Goal: Navigation & Orientation: Locate item on page

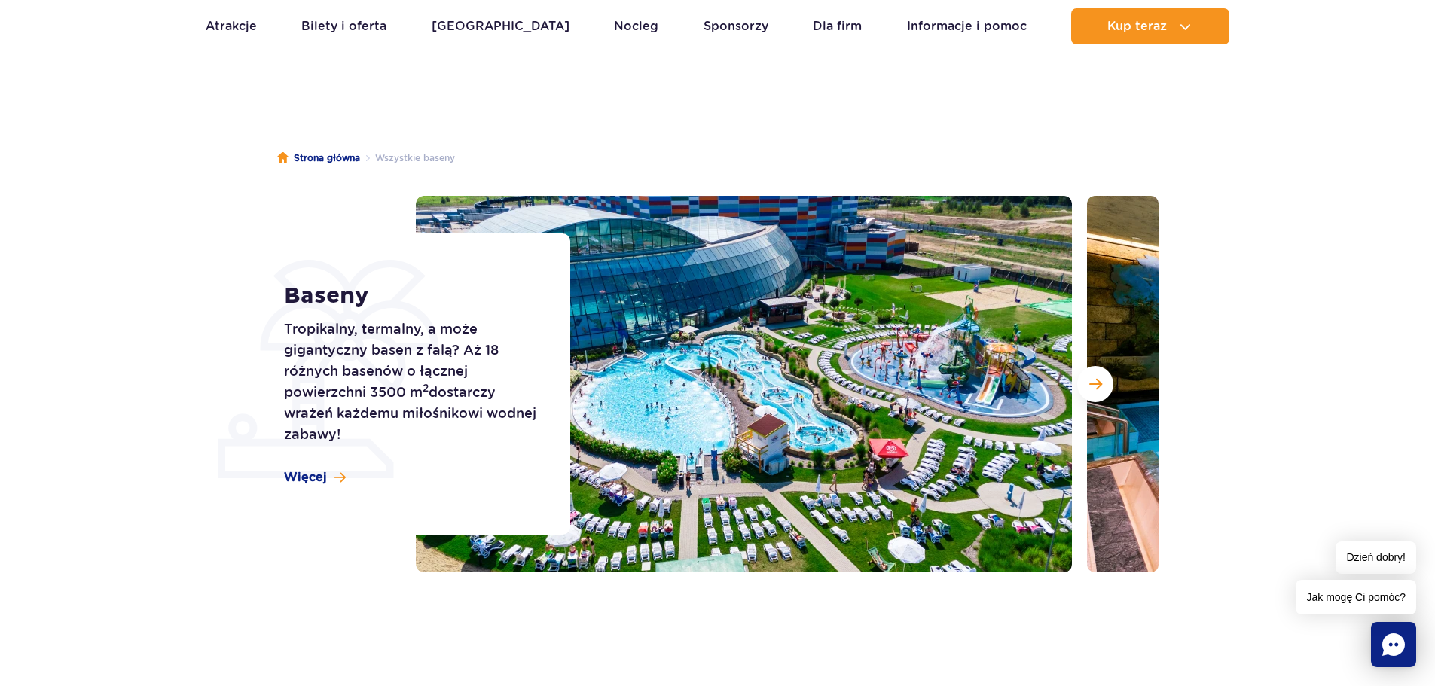
scroll to position [75, 0]
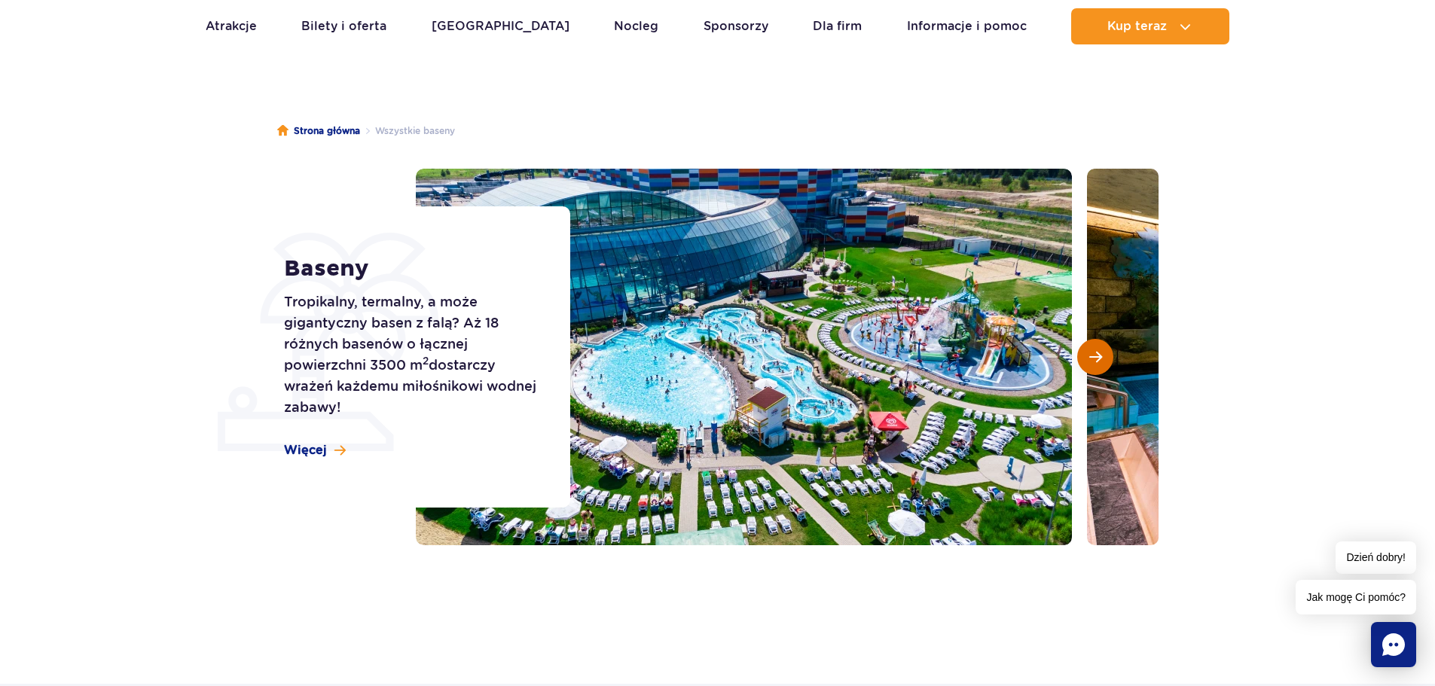
click at [1092, 356] on span "Następny slajd" at bounding box center [1095, 357] width 13 height 14
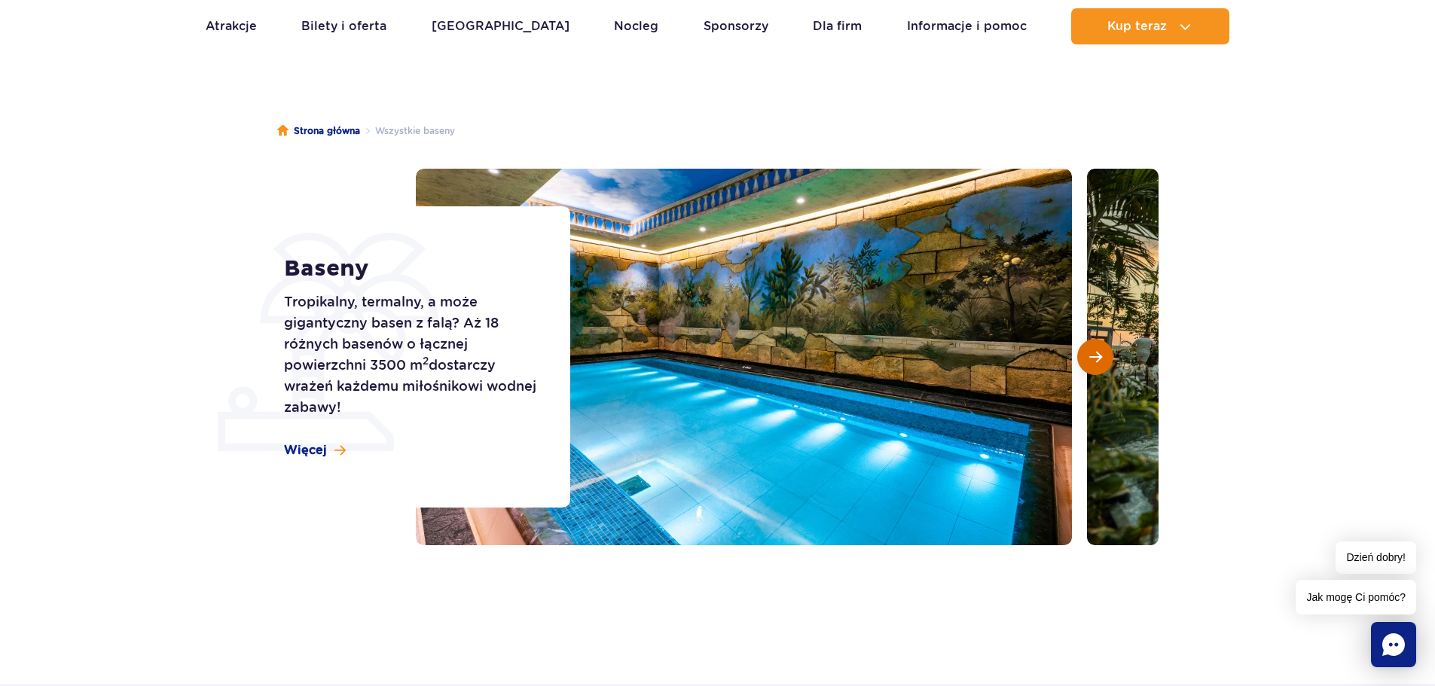
click at [1092, 356] on span "Następny slajd" at bounding box center [1095, 357] width 13 height 14
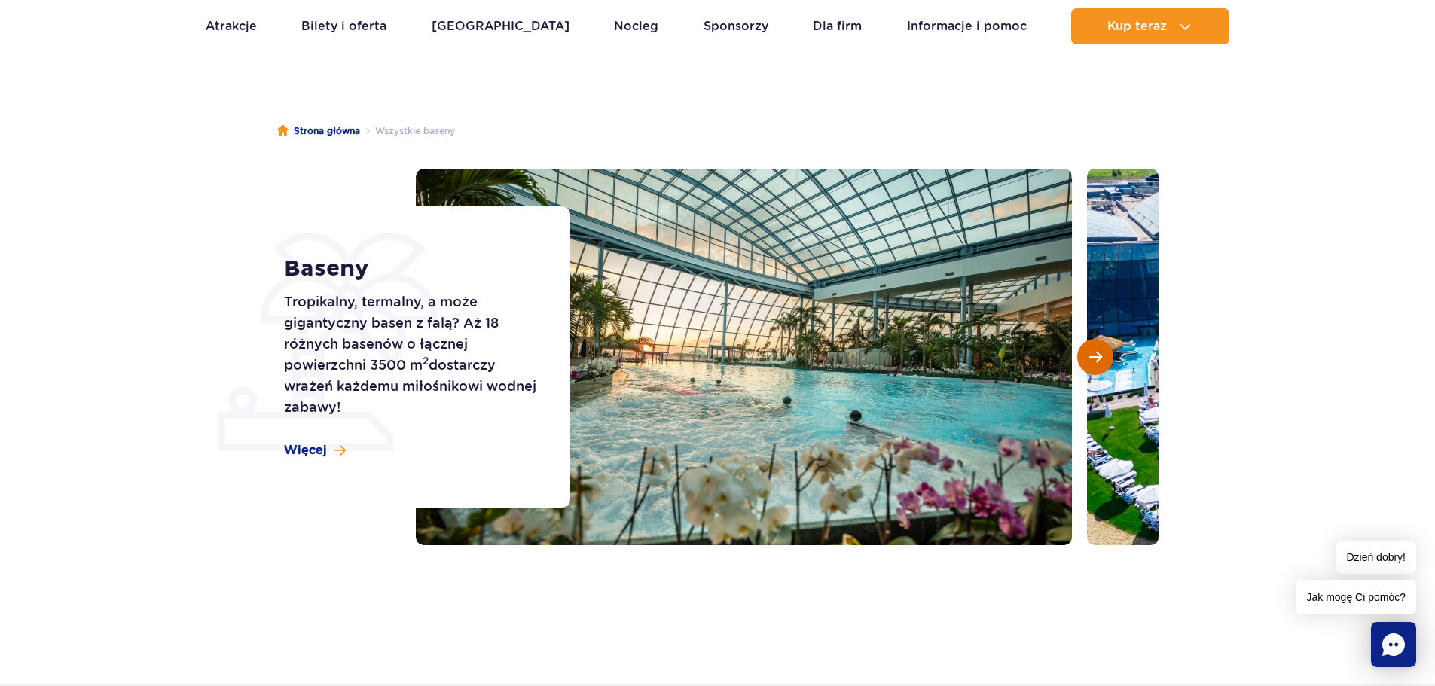
click at [1092, 356] on span "Następny slajd" at bounding box center [1095, 357] width 13 height 14
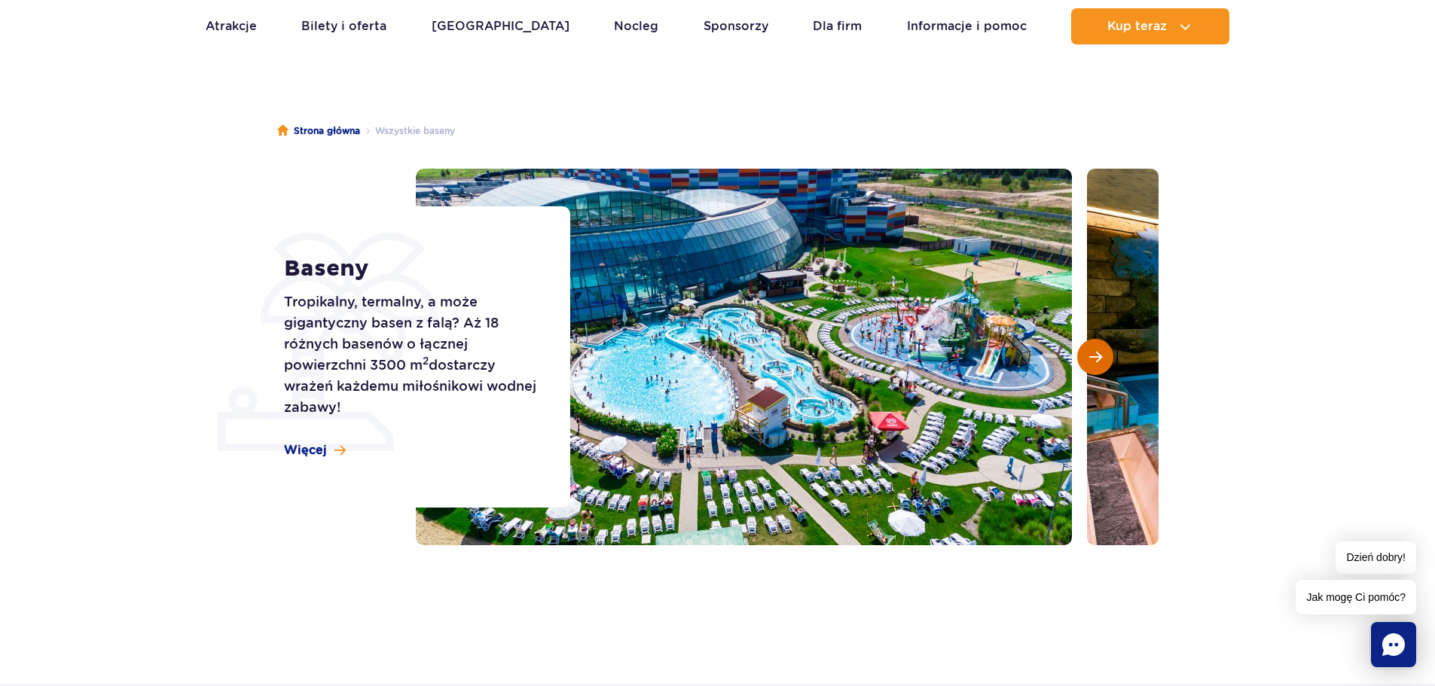
click at [1092, 356] on span "Następny slajd" at bounding box center [1095, 357] width 13 height 14
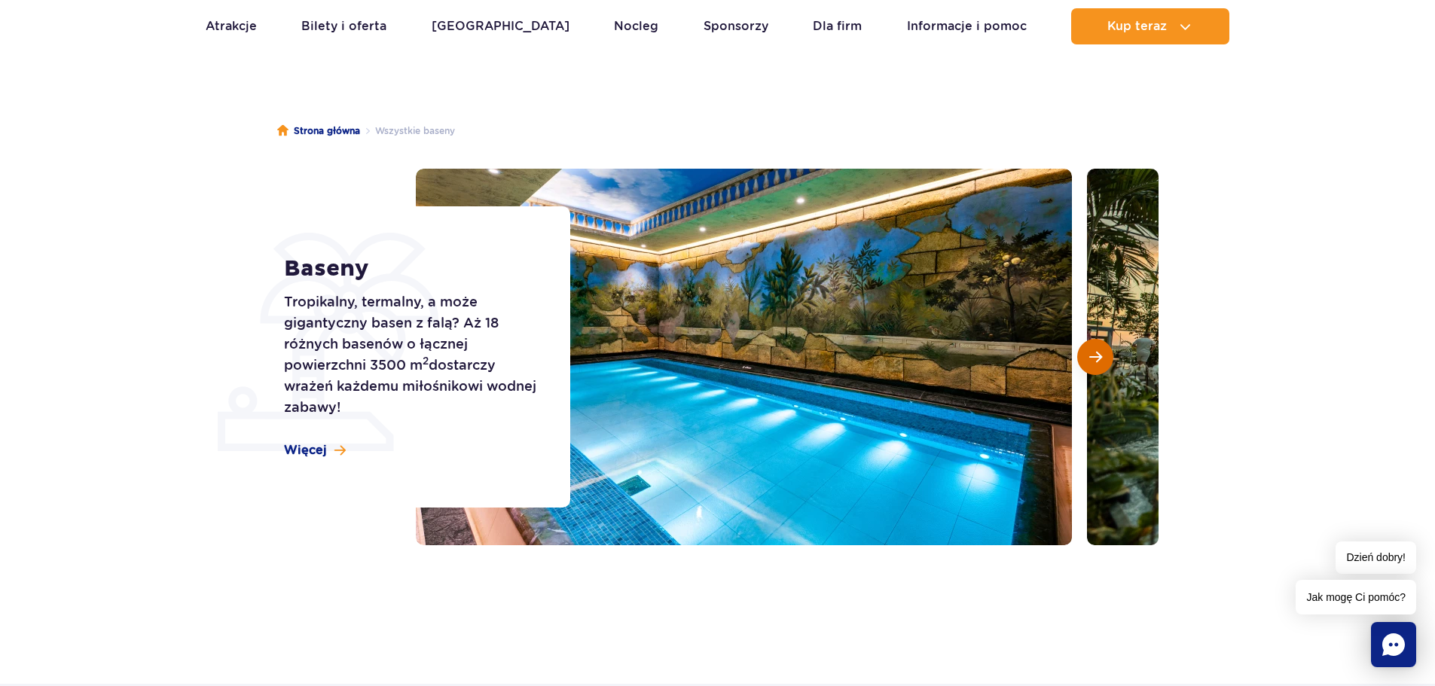
click at [1092, 356] on span "Następny slajd" at bounding box center [1095, 357] width 13 height 14
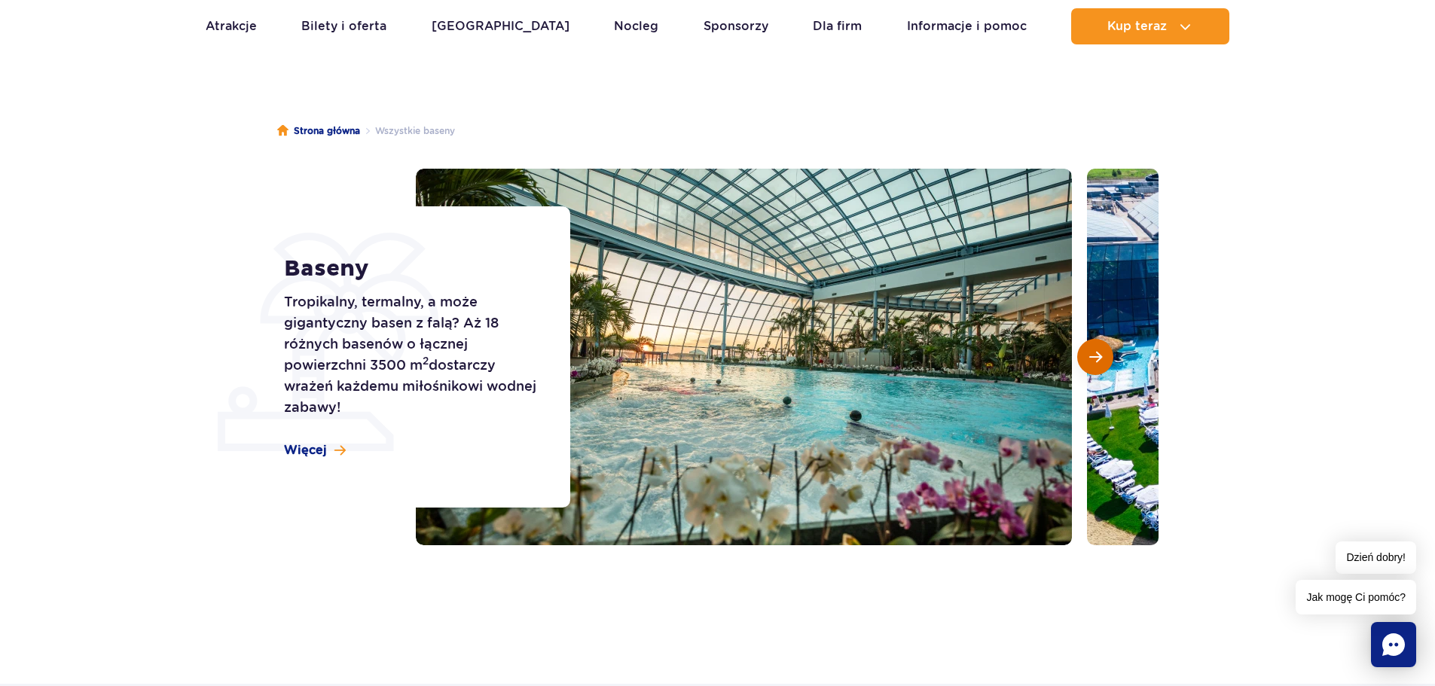
click at [1092, 356] on span "Następny slajd" at bounding box center [1095, 357] width 13 height 14
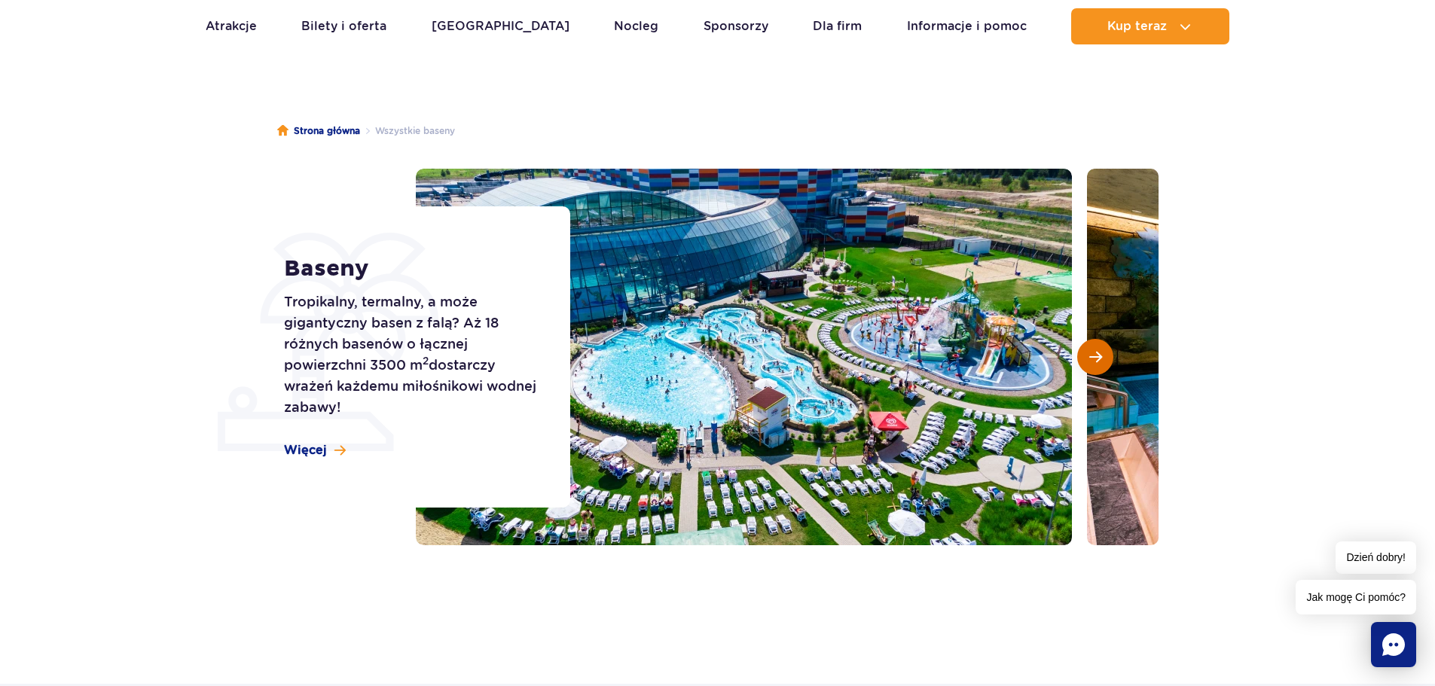
click at [1092, 356] on span "Następny slajd" at bounding box center [1095, 357] width 13 height 14
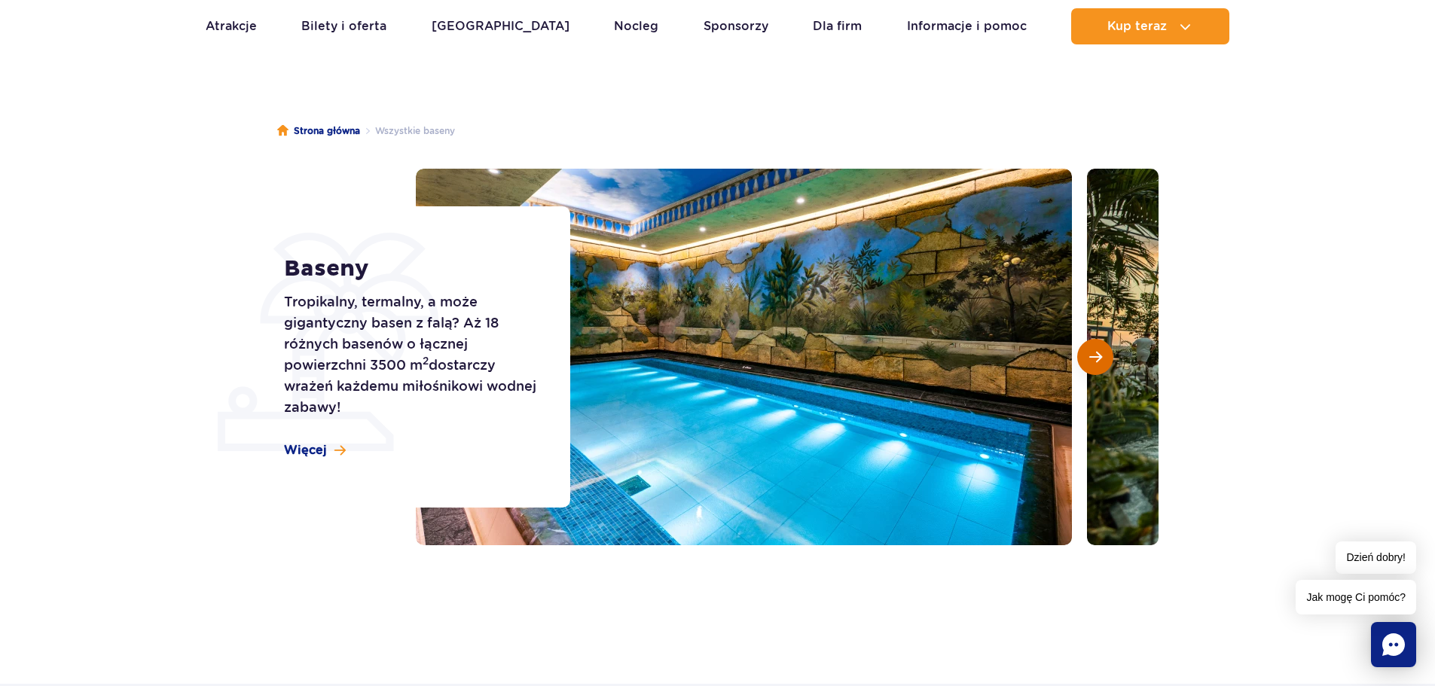
click at [1092, 356] on span "Następny slajd" at bounding box center [1095, 357] width 13 height 14
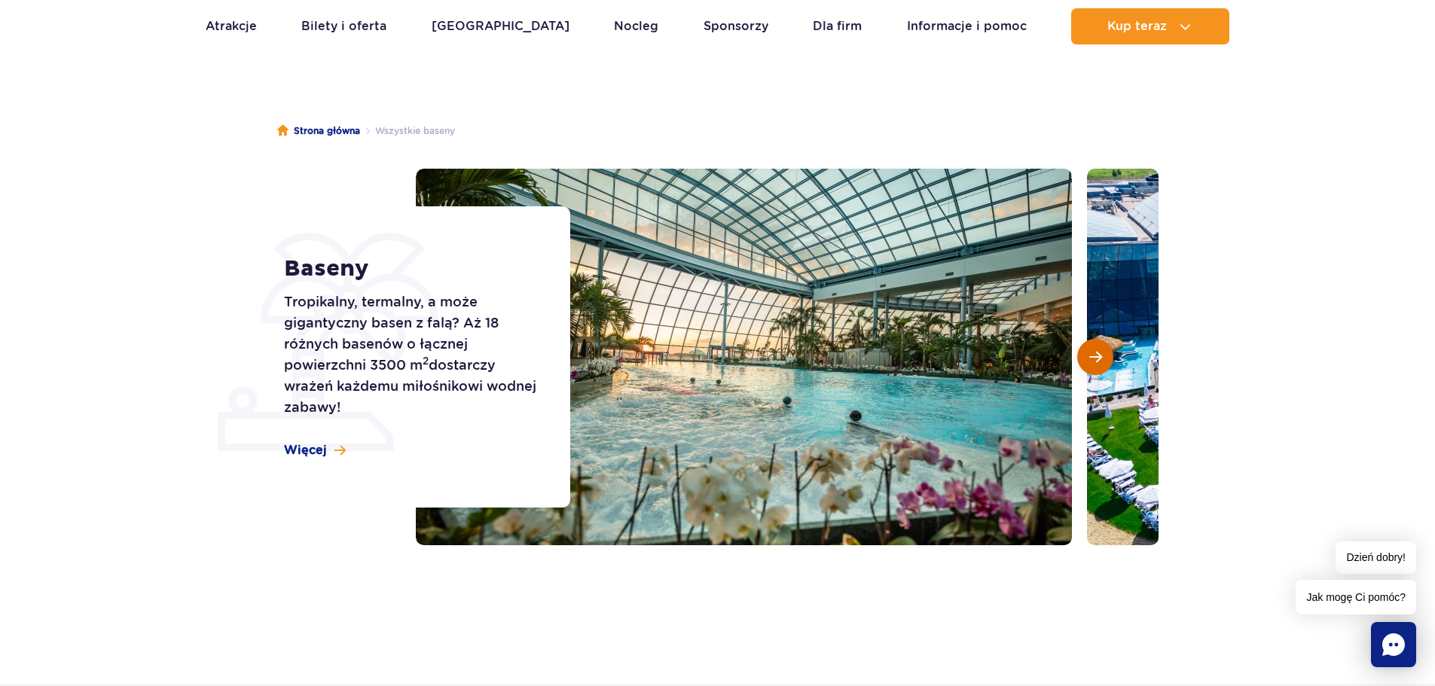
click at [1092, 356] on span "Następny slajd" at bounding box center [1095, 357] width 13 height 14
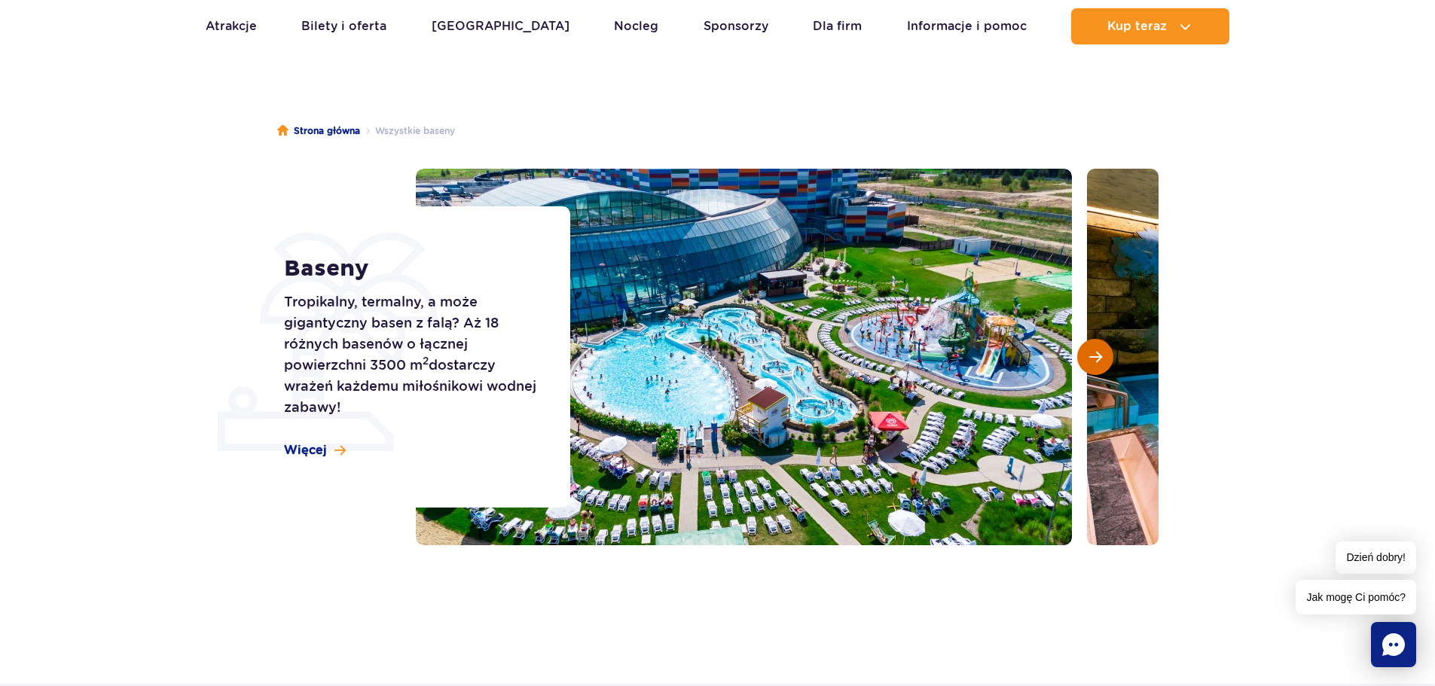
click at [1092, 356] on span "Następny slajd" at bounding box center [1095, 357] width 13 height 14
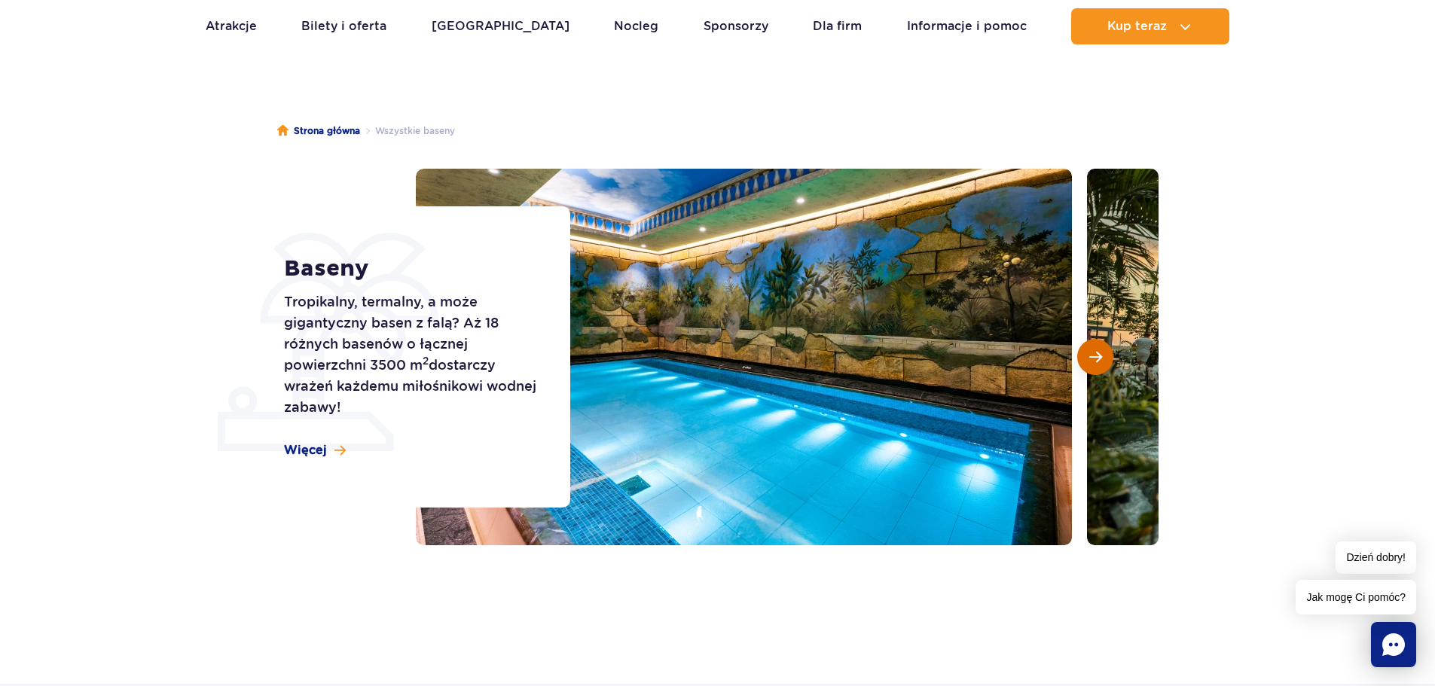
click at [1092, 356] on span "Następny slajd" at bounding box center [1095, 357] width 13 height 14
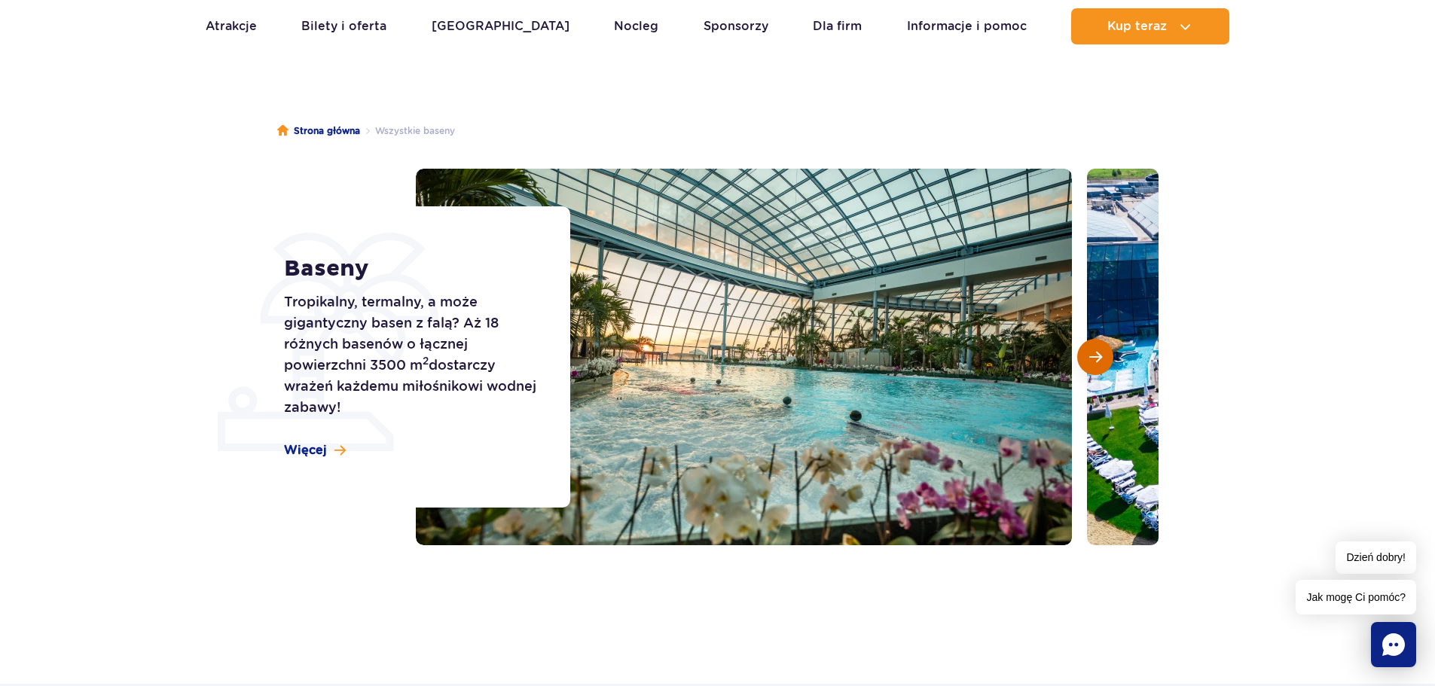
click at [1092, 356] on span "Następny slajd" at bounding box center [1095, 357] width 13 height 14
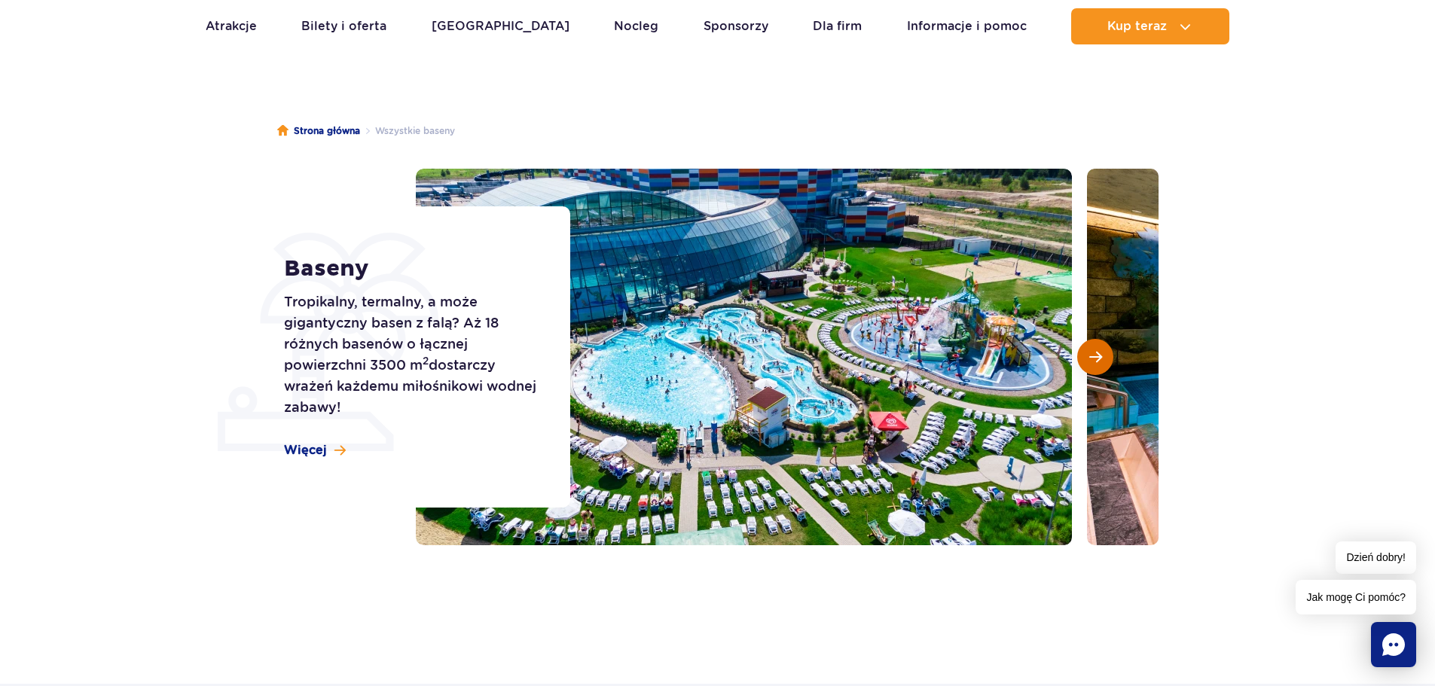
click at [1092, 356] on span "Następny slajd" at bounding box center [1095, 357] width 13 height 14
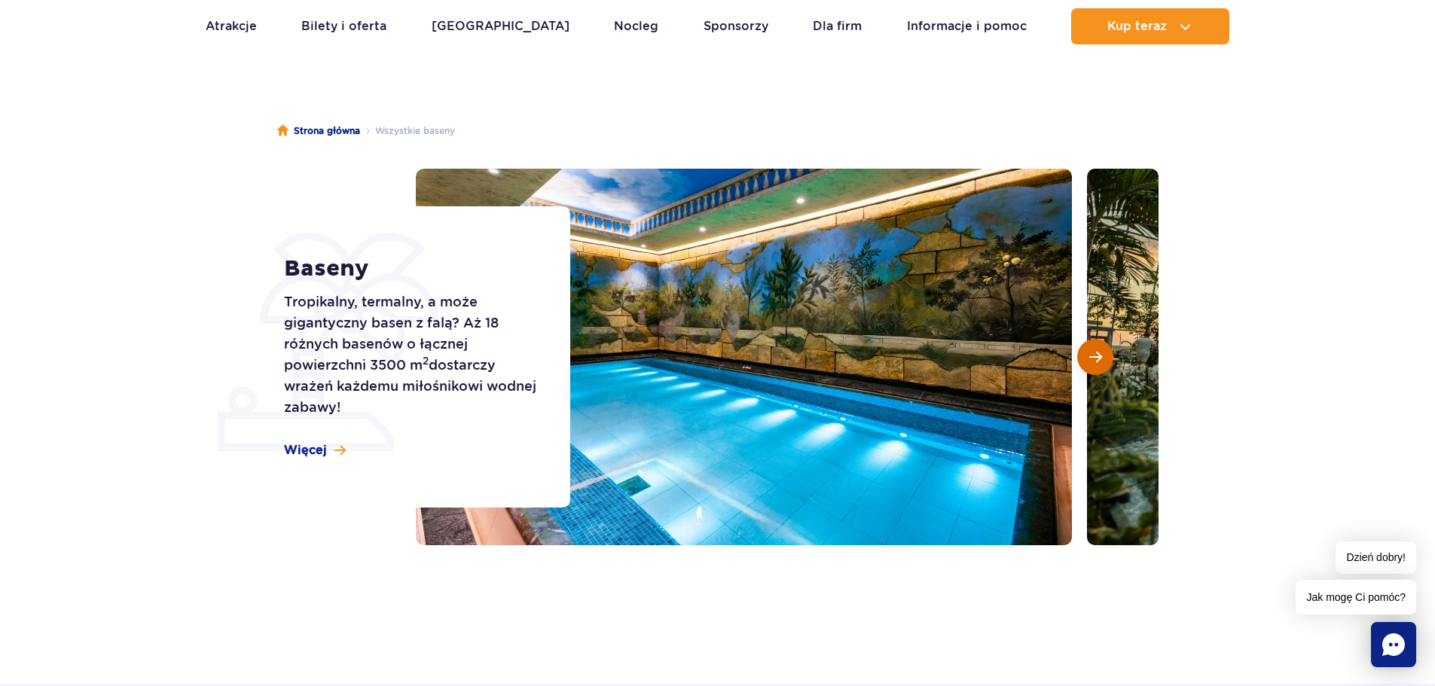
click at [1092, 356] on span "Następny slajd" at bounding box center [1095, 357] width 13 height 14
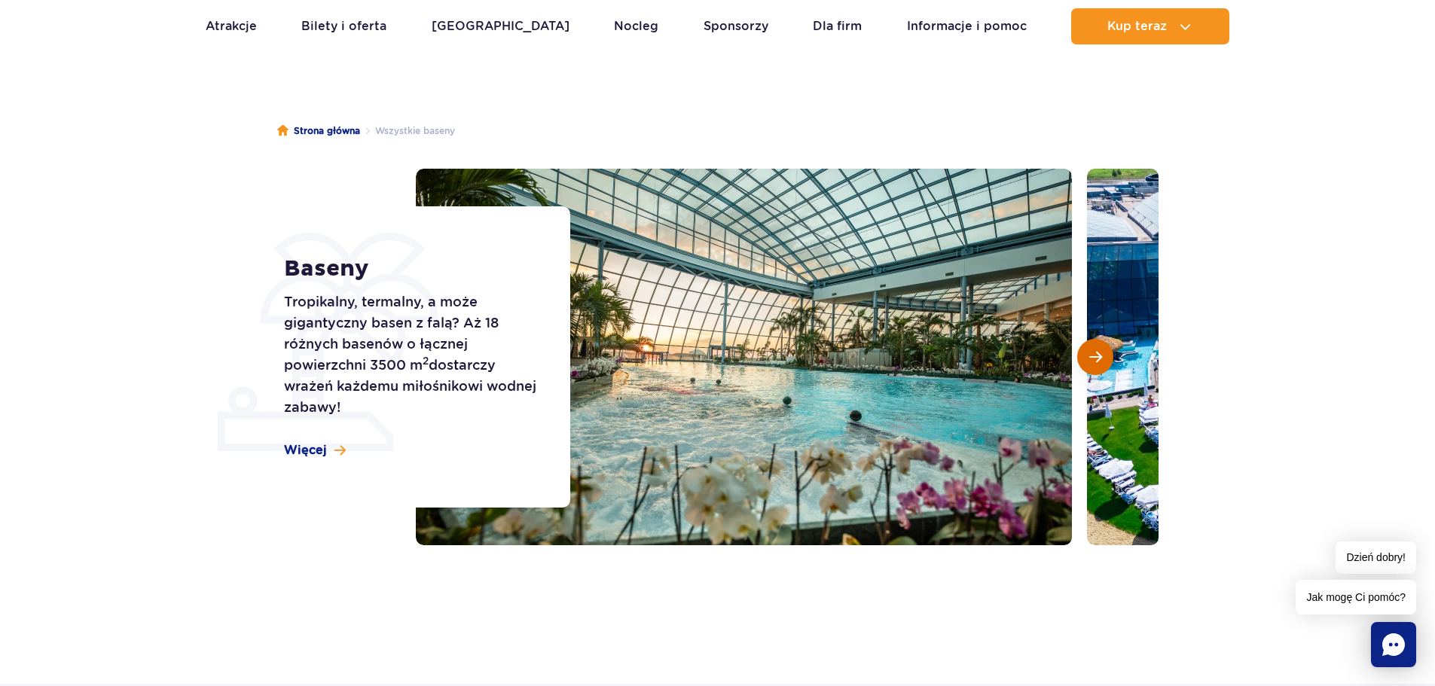
click at [1092, 356] on span "Następny slajd" at bounding box center [1095, 357] width 13 height 14
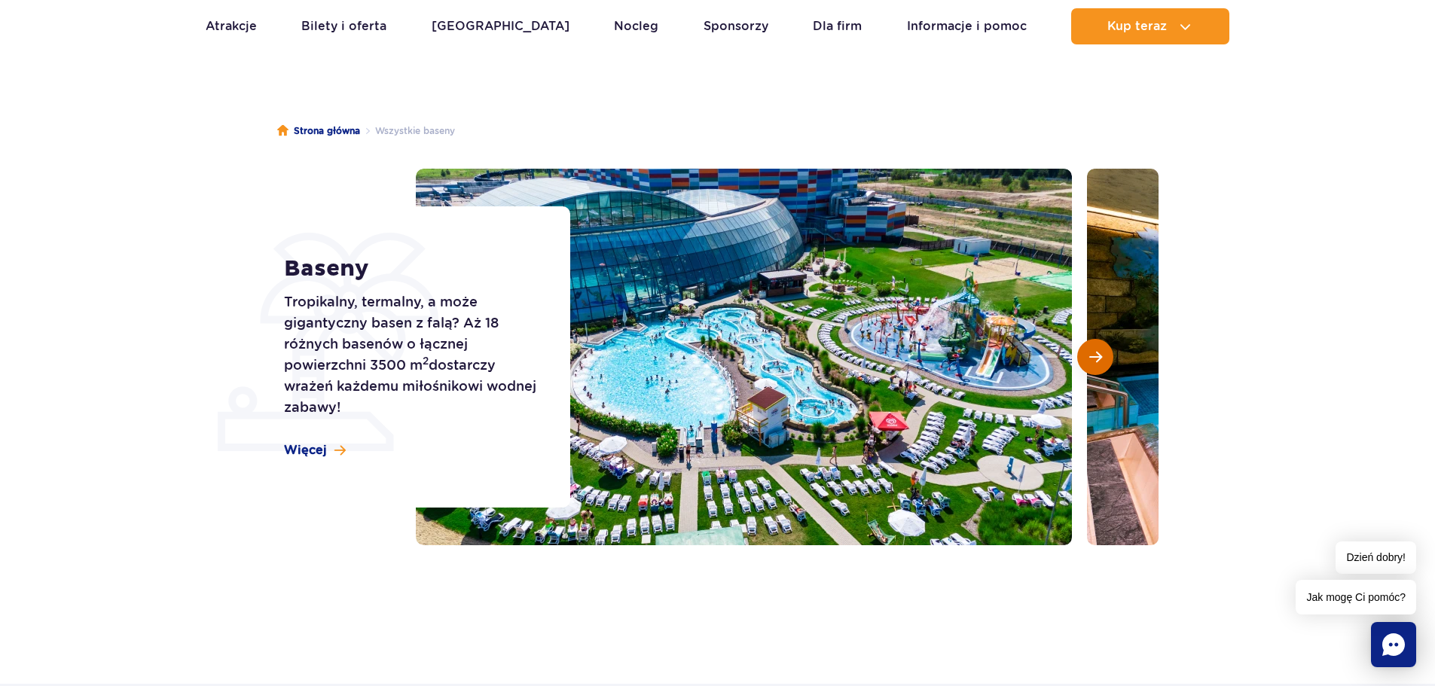
click at [1092, 356] on span "Następny slajd" at bounding box center [1095, 357] width 13 height 14
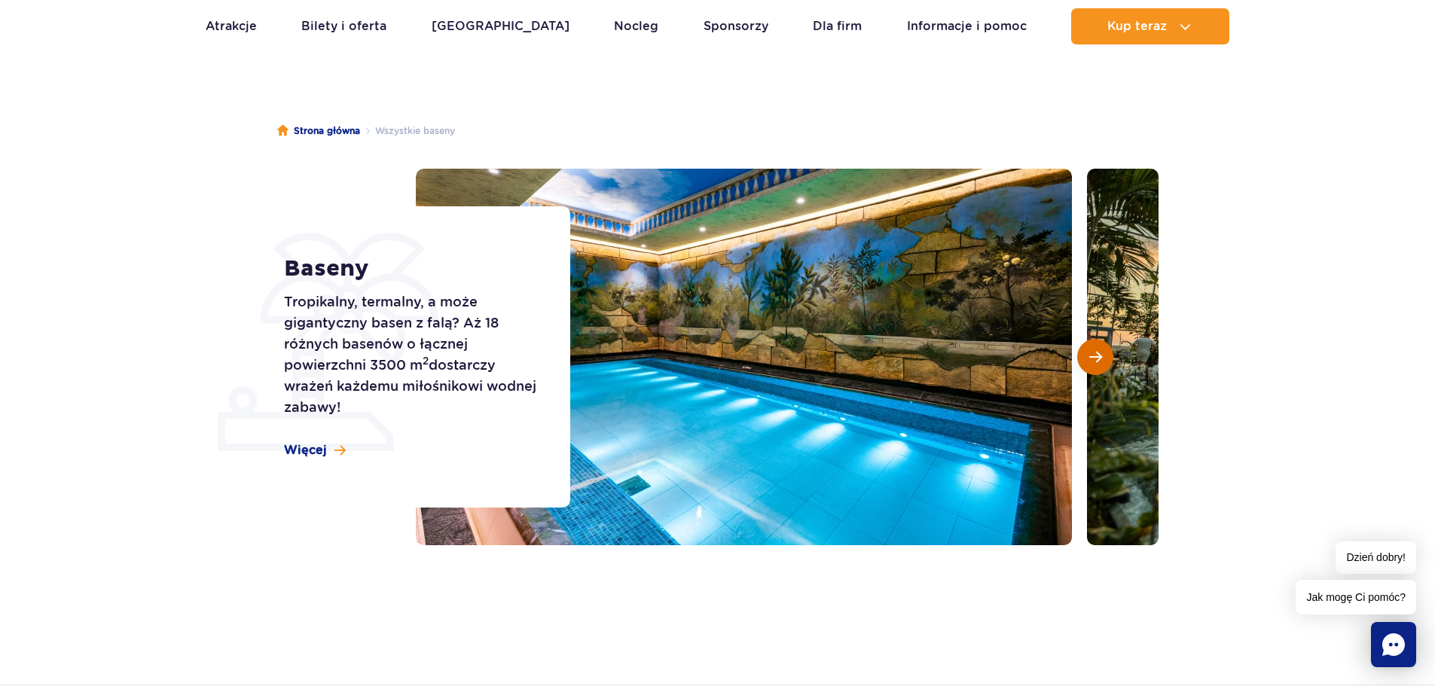
click at [1092, 356] on span "Następny slajd" at bounding box center [1095, 357] width 13 height 14
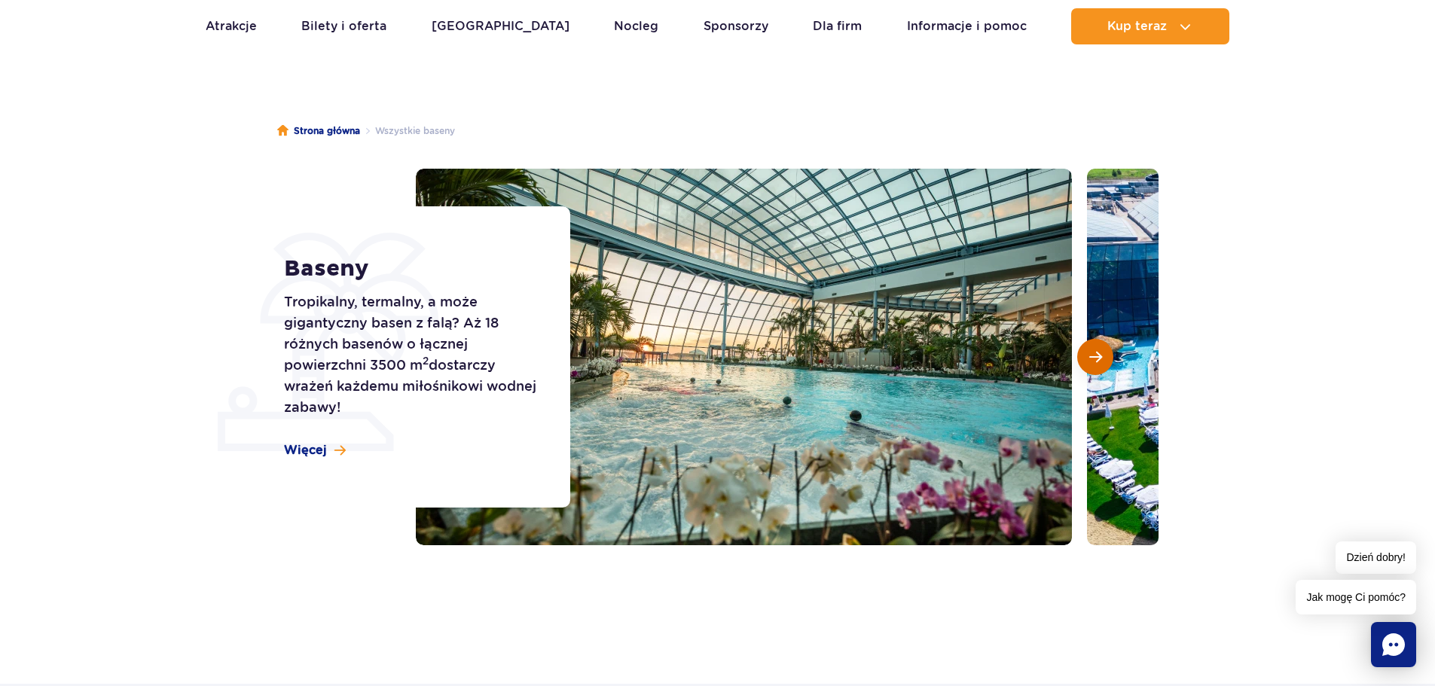
click at [1092, 356] on span "Następny slajd" at bounding box center [1095, 357] width 13 height 14
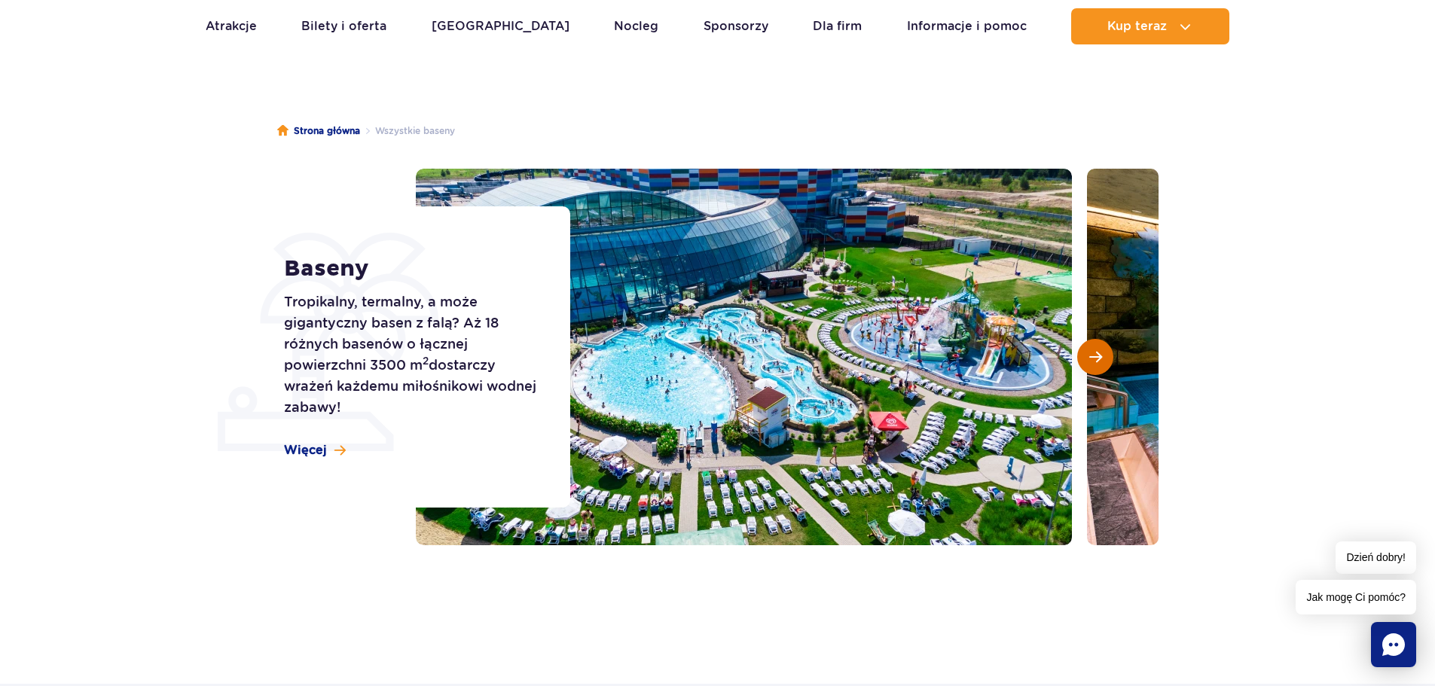
click at [1092, 356] on span "Następny slajd" at bounding box center [1095, 357] width 13 height 14
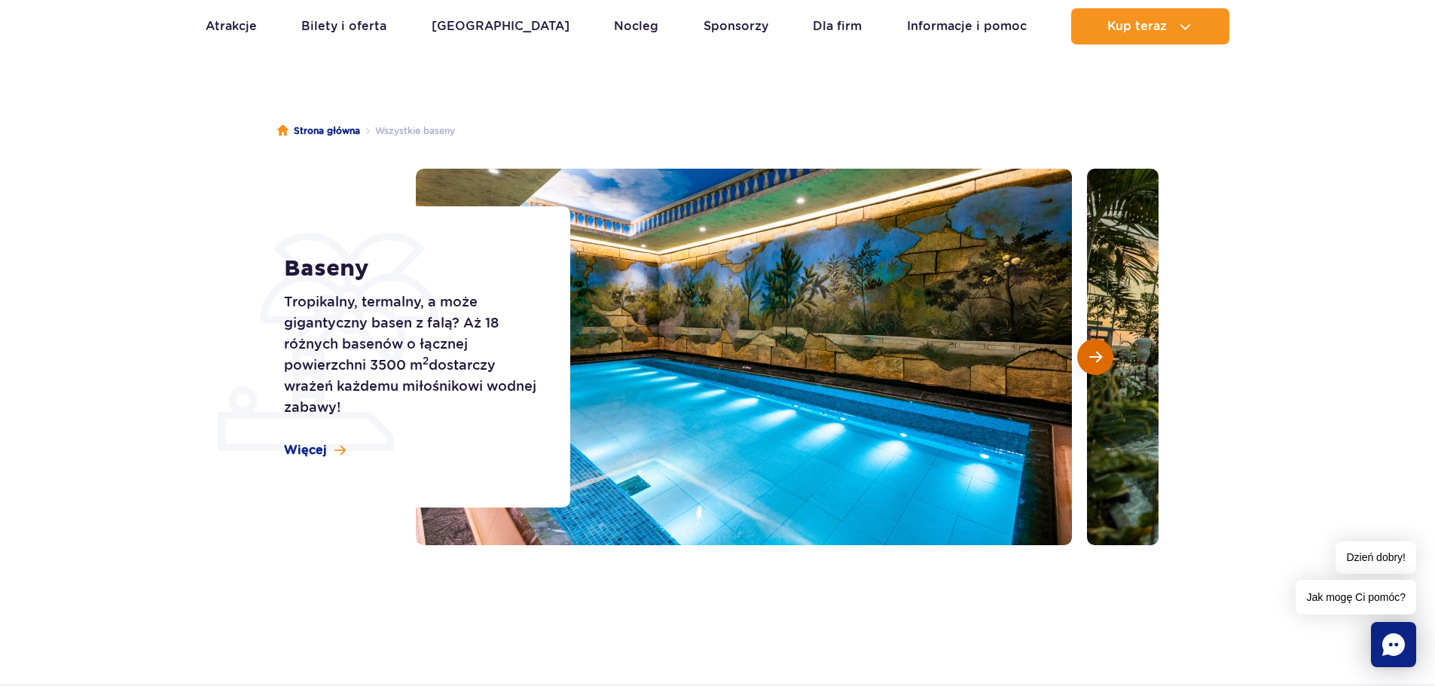
click at [1092, 356] on span "Następny slajd" at bounding box center [1095, 357] width 13 height 14
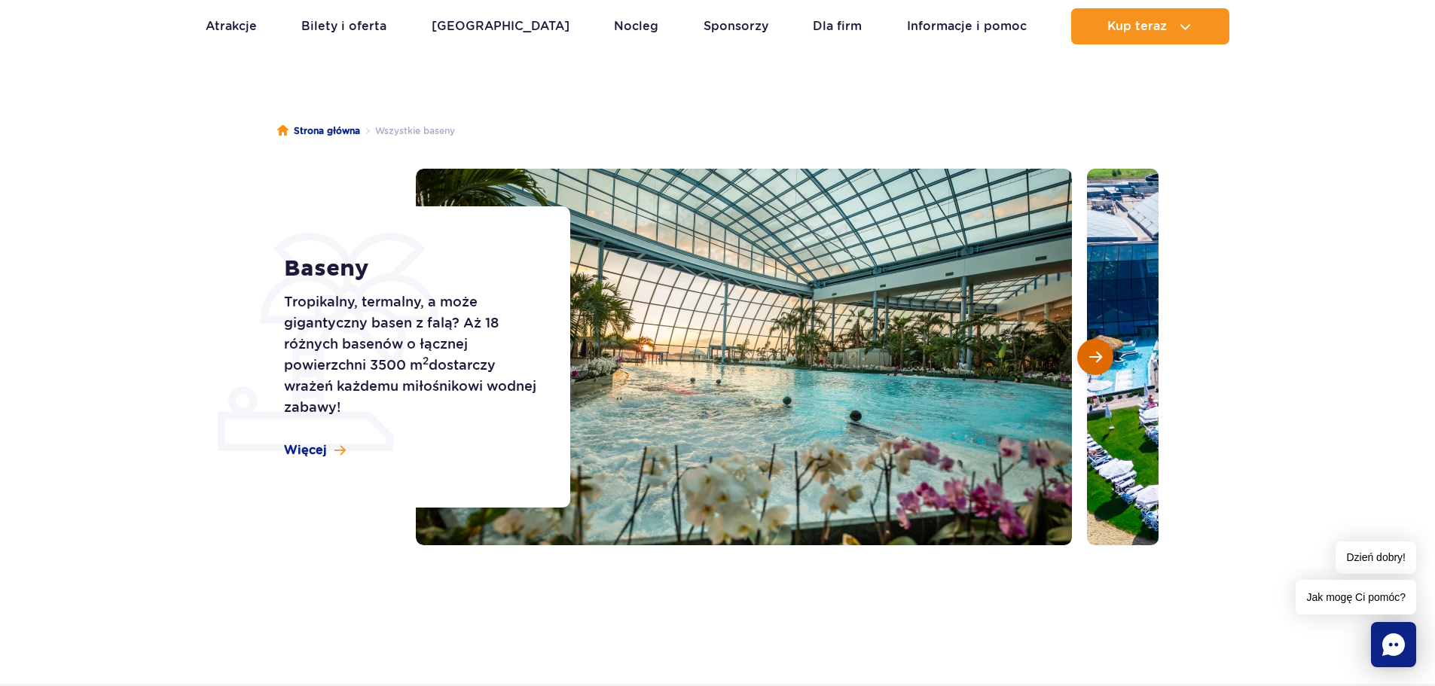
click at [1092, 356] on span "Następny slajd" at bounding box center [1095, 357] width 13 height 14
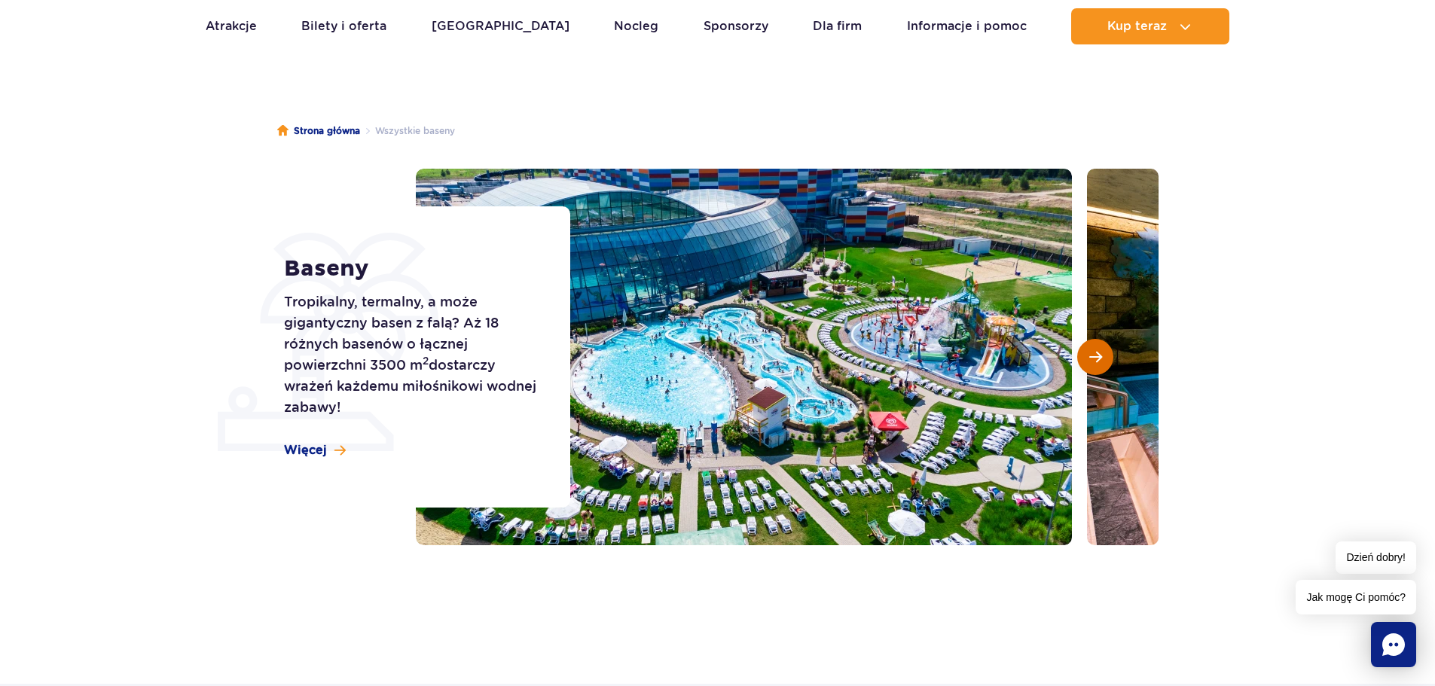
click at [1092, 356] on span "Następny slajd" at bounding box center [1095, 357] width 13 height 14
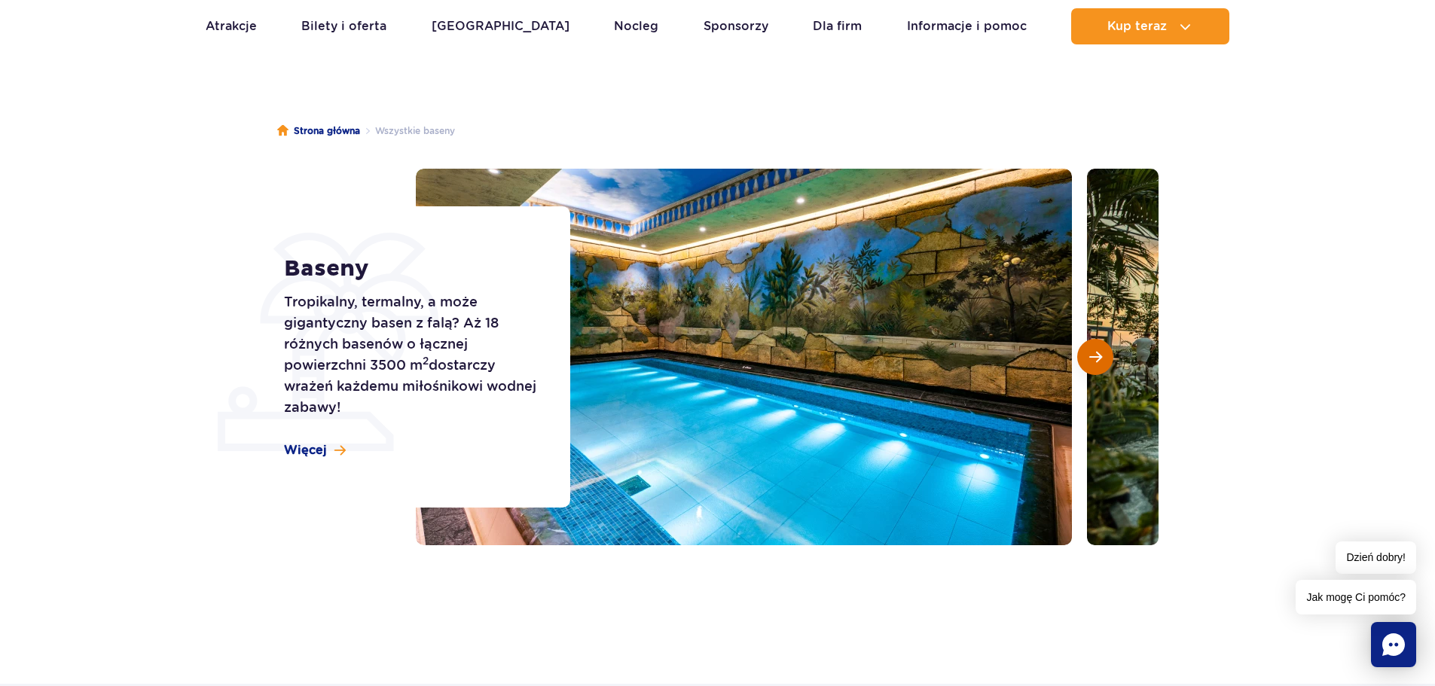
click at [1092, 356] on span "Następny slajd" at bounding box center [1095, 357] width 13 height 14
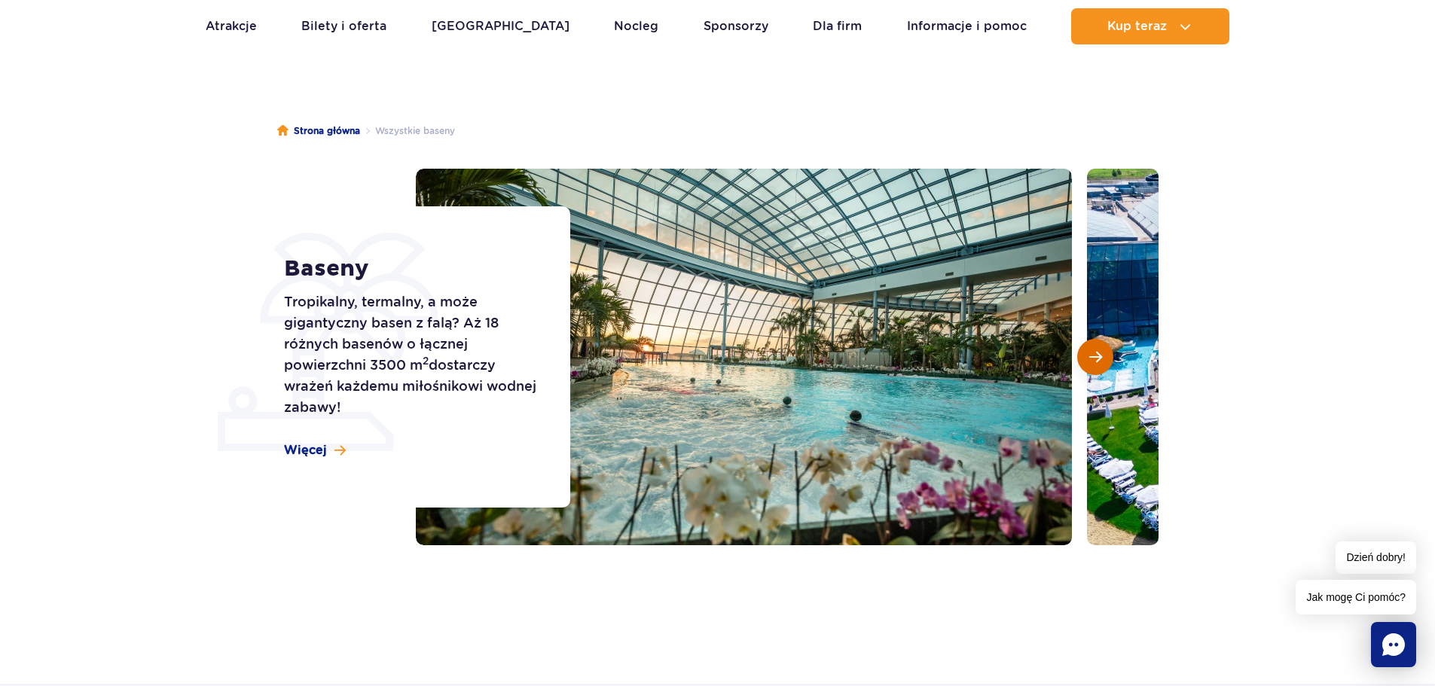
click at [1092, 356] on span "Następny slajd" at bounding box center [1095, 357] width 13 height 14
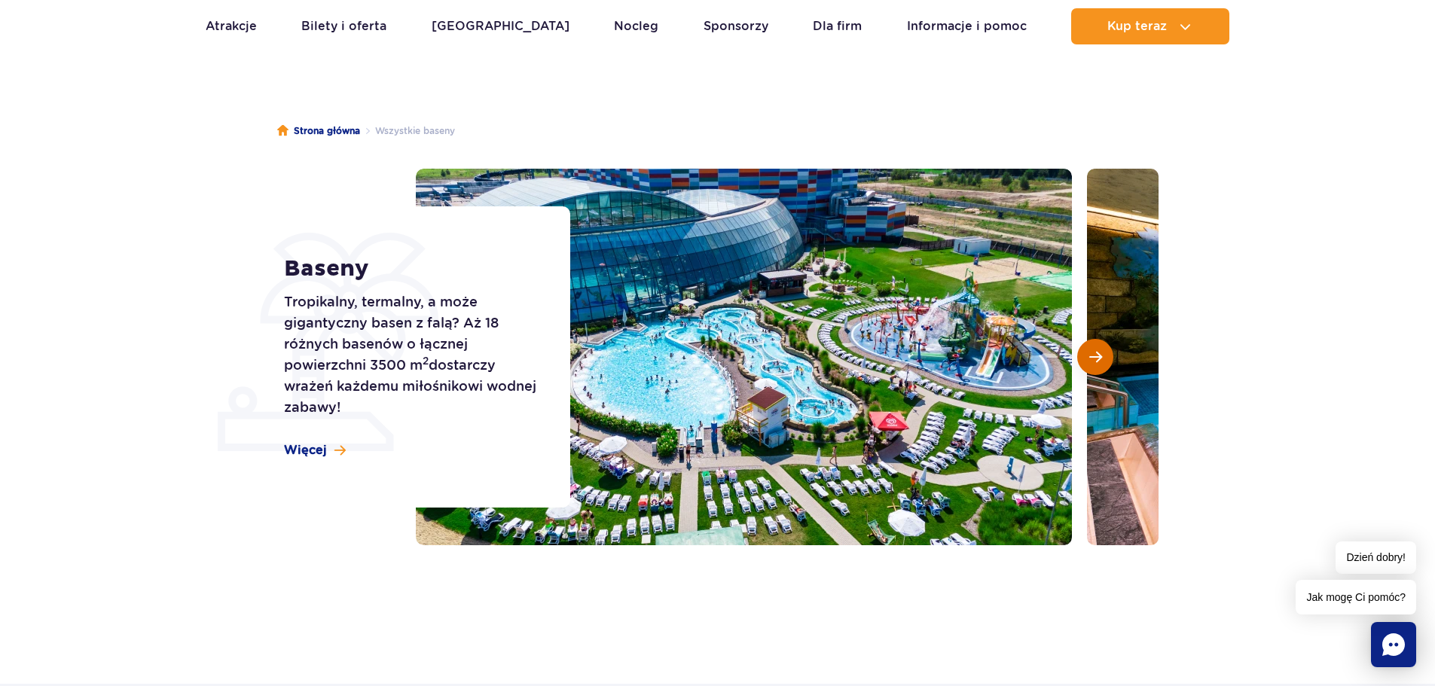
click at [1092, 356] on span "Następny slajd" at bounding box center [1095, 357] width 13 height 14
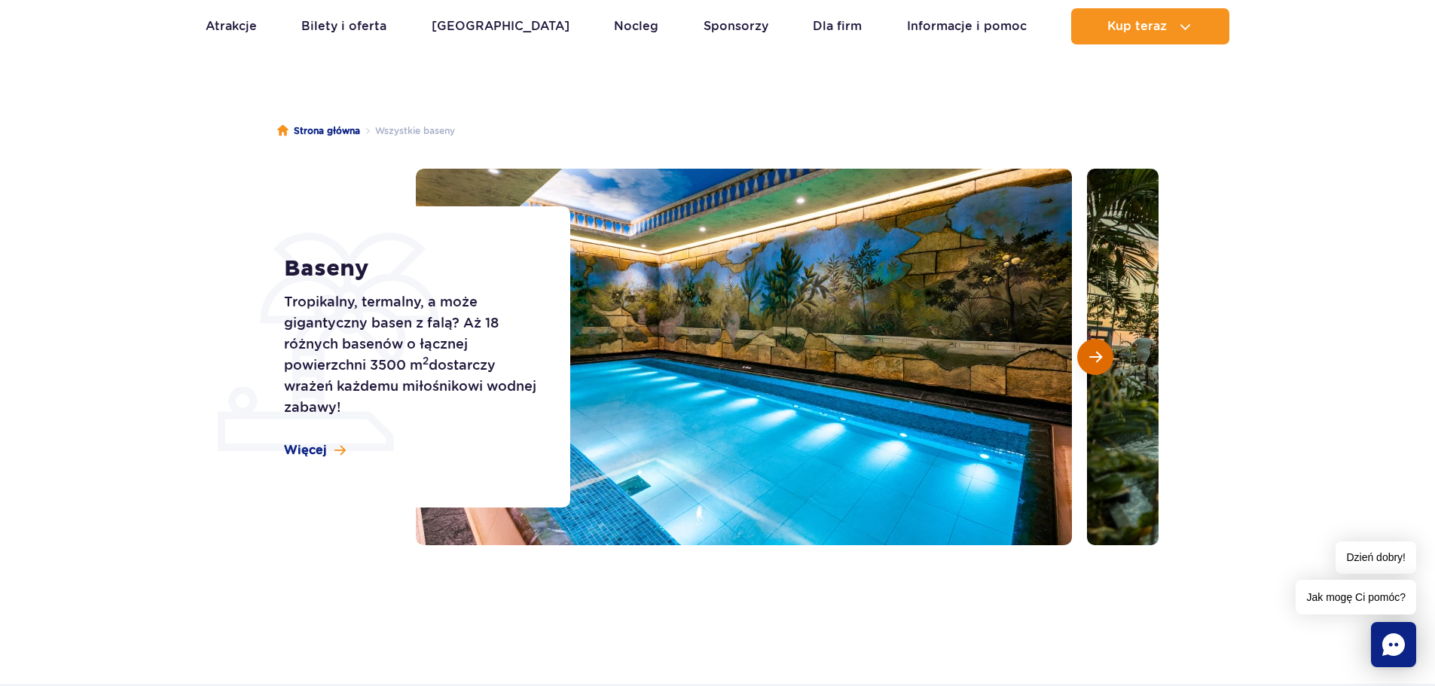
click at [1092, 356] on span "Następny slajd" at bounding box center [1095, 357] width 13 height 14
